Goal: Register for event/course

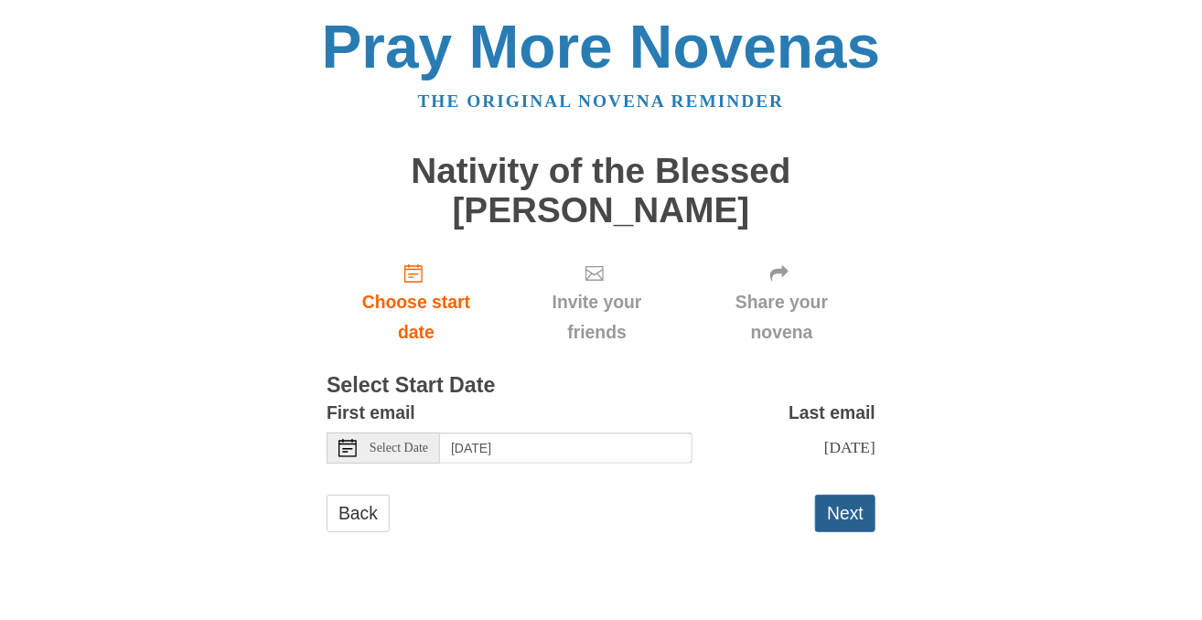
click at [853, 525] on button "Next" at bounding box center [845, 514] width 60 height 38
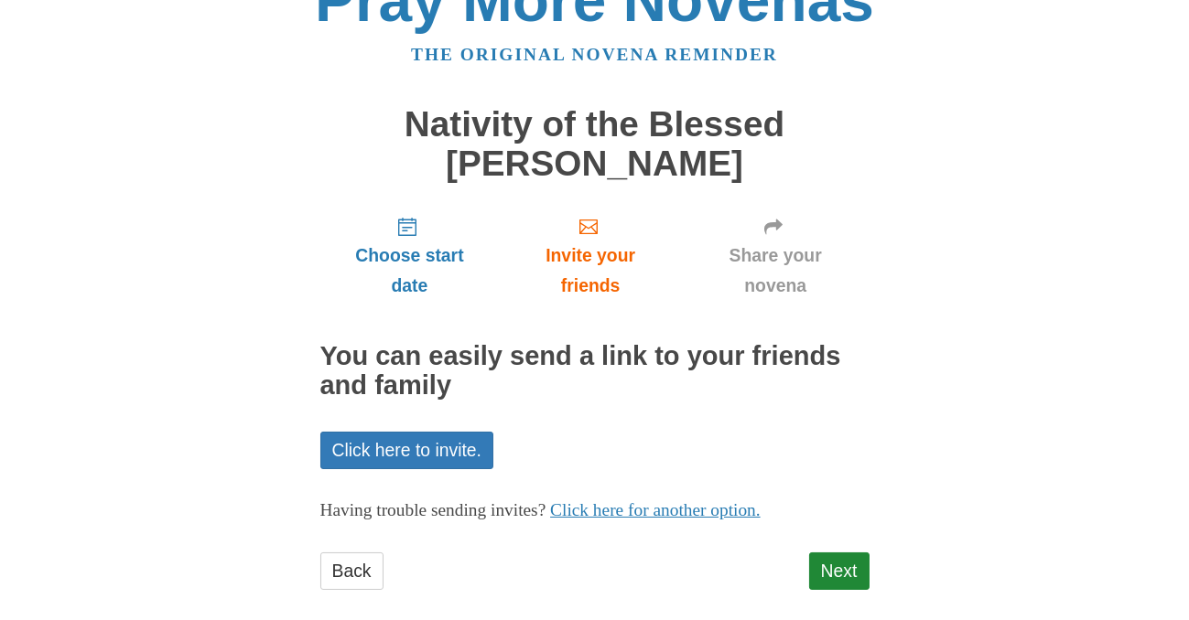
scroll to position [69, 0]
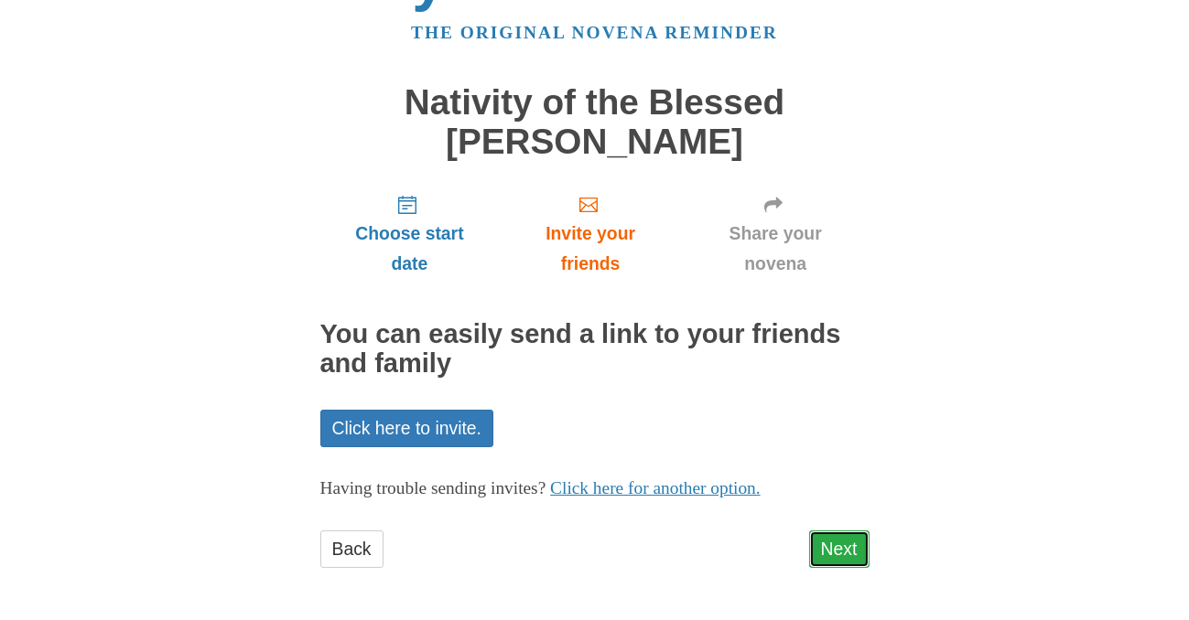
click at [823, 538] on link "Next" at bounding box center [839, 550] width 60 height 38
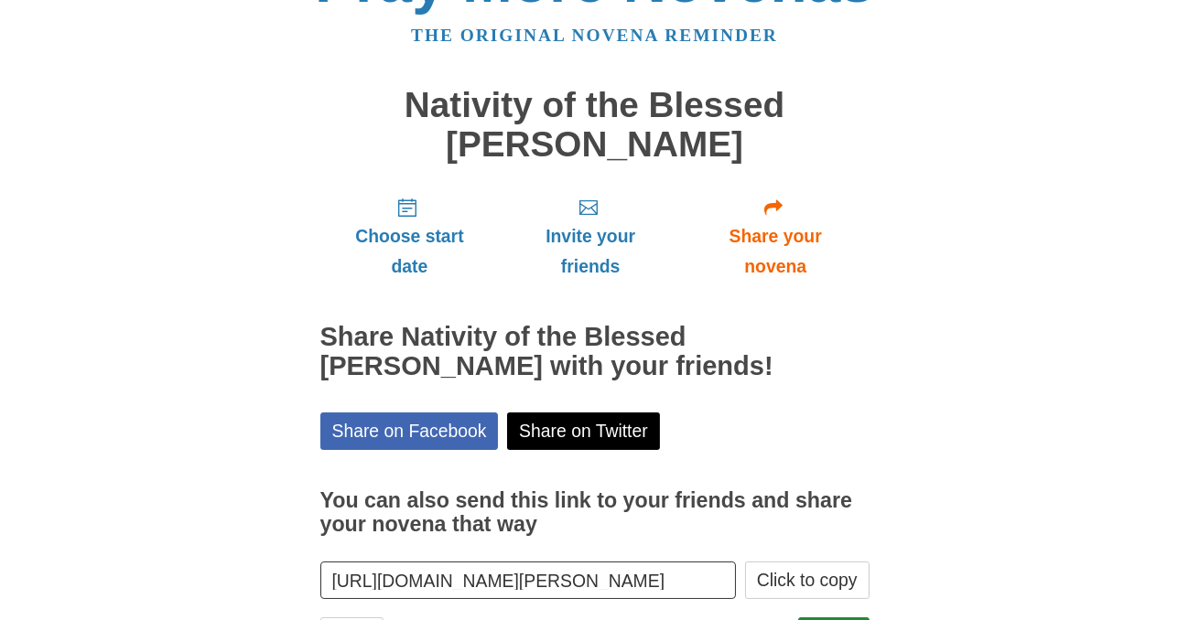
scroll to position [152, 0]
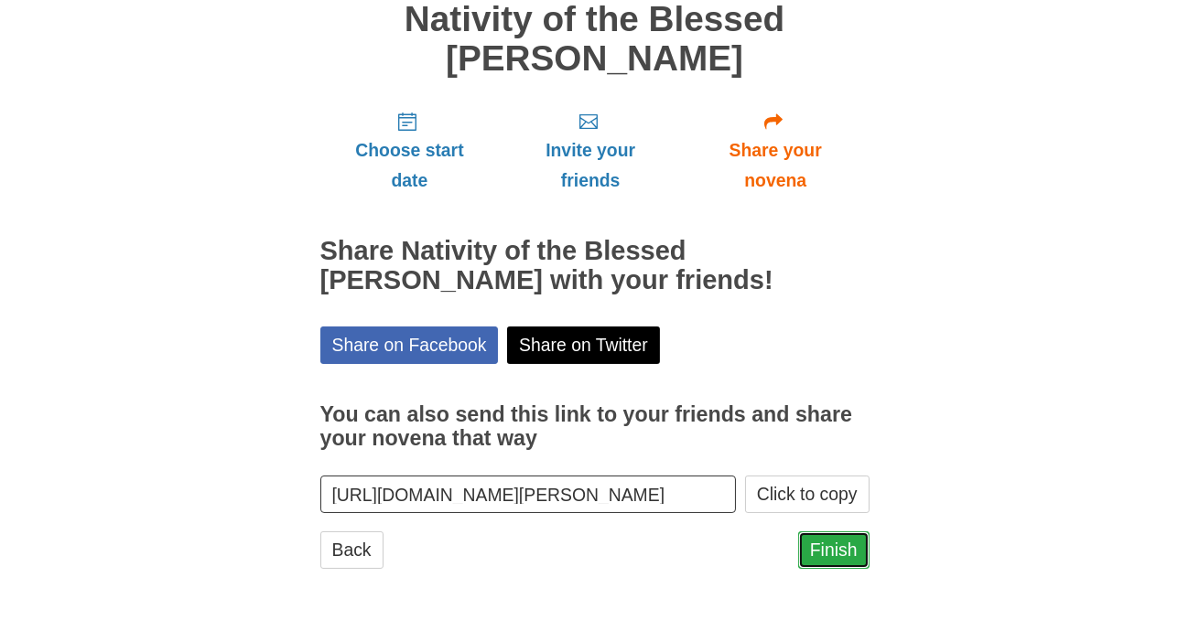
click at [838, 551] on link "Finish" at bounding box center [833, 551] width 71 height 38
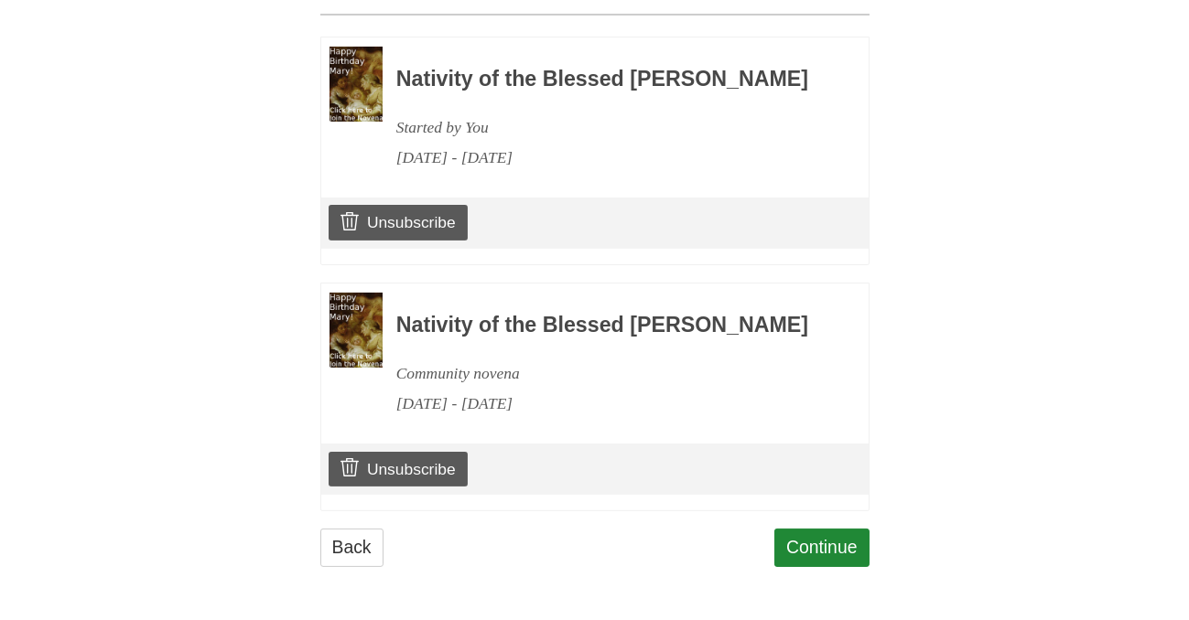
scroll to position [916, 0]
click at [812, 555] on link "Continue" at bounding box center [821, 548] width 95 height 38
